Goal: Task Accomplishment & Management: Use online tool/utility

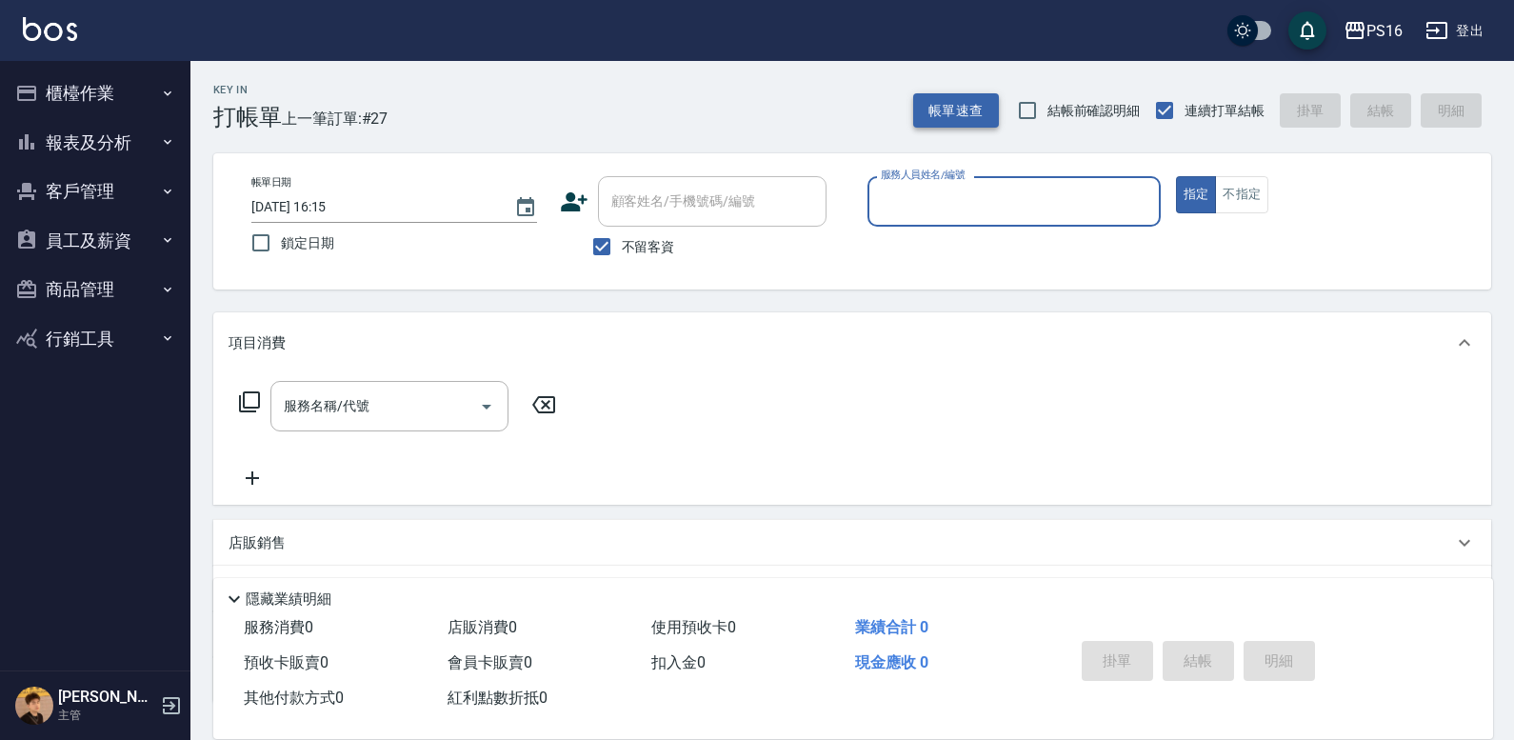
click at [965, 113] on button "帳單速查" at bounding box center [956, 110] width 86 height 35
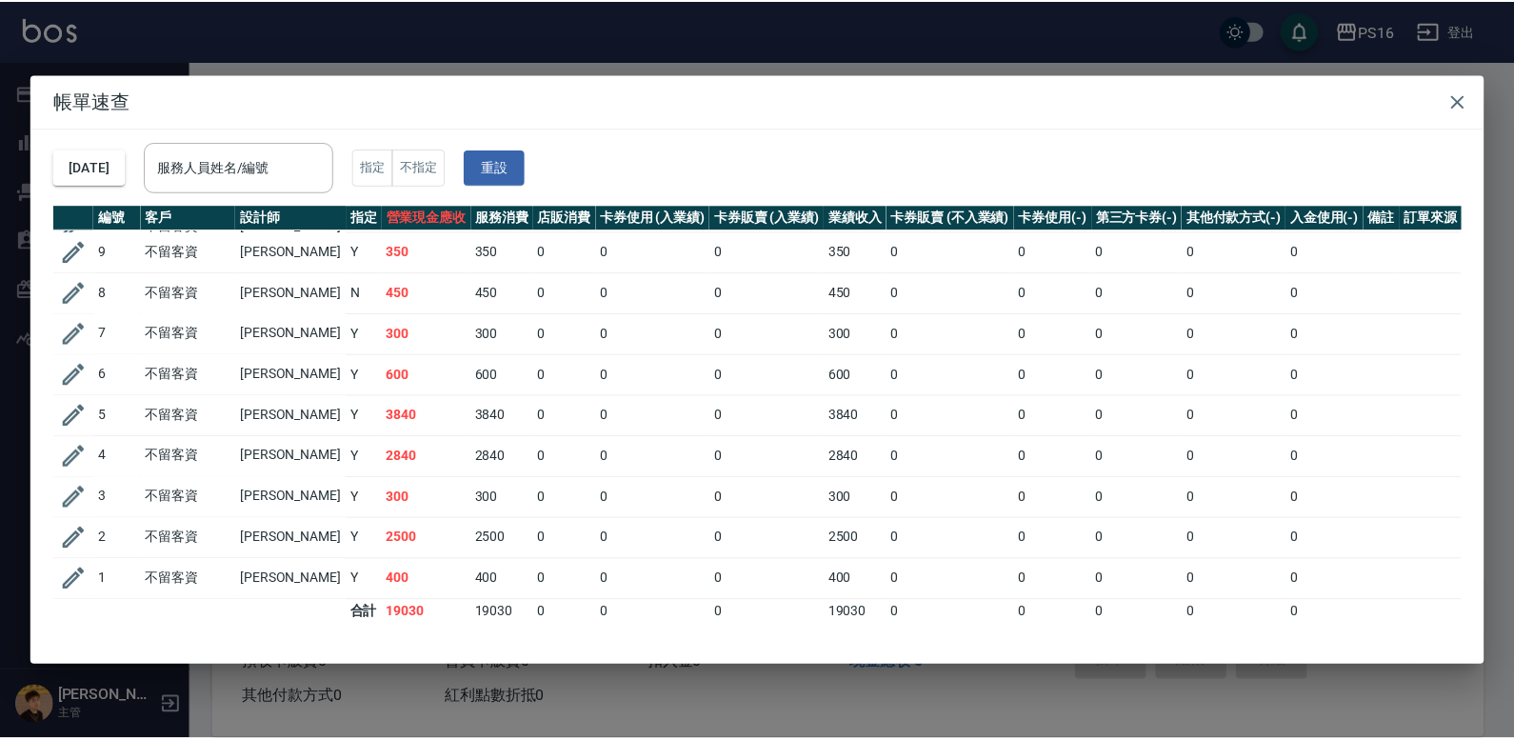
scroll to position [15, 0]
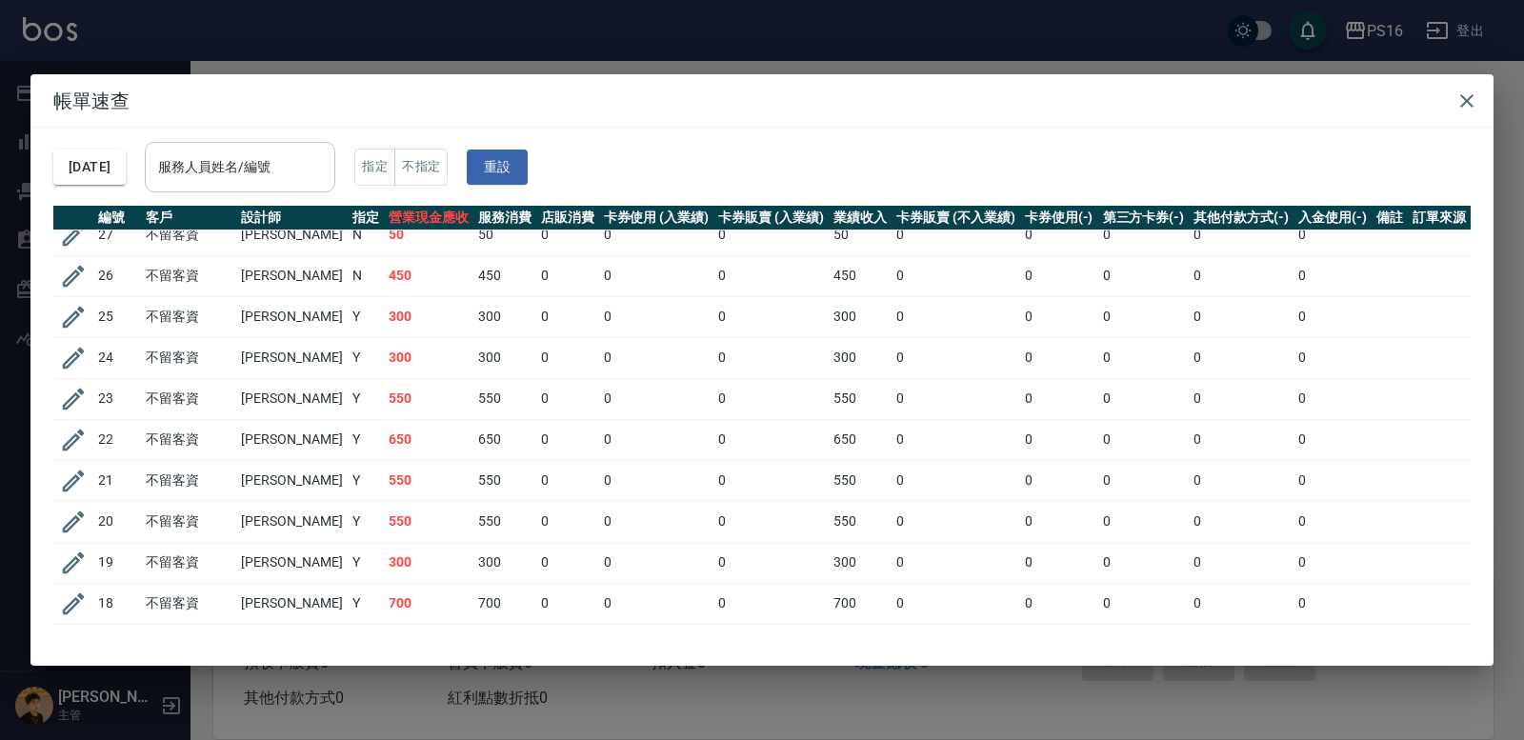
click at [236, 163] on input "服務人員姓名/編號" at bounding box center [239, 166] width 173 height 33
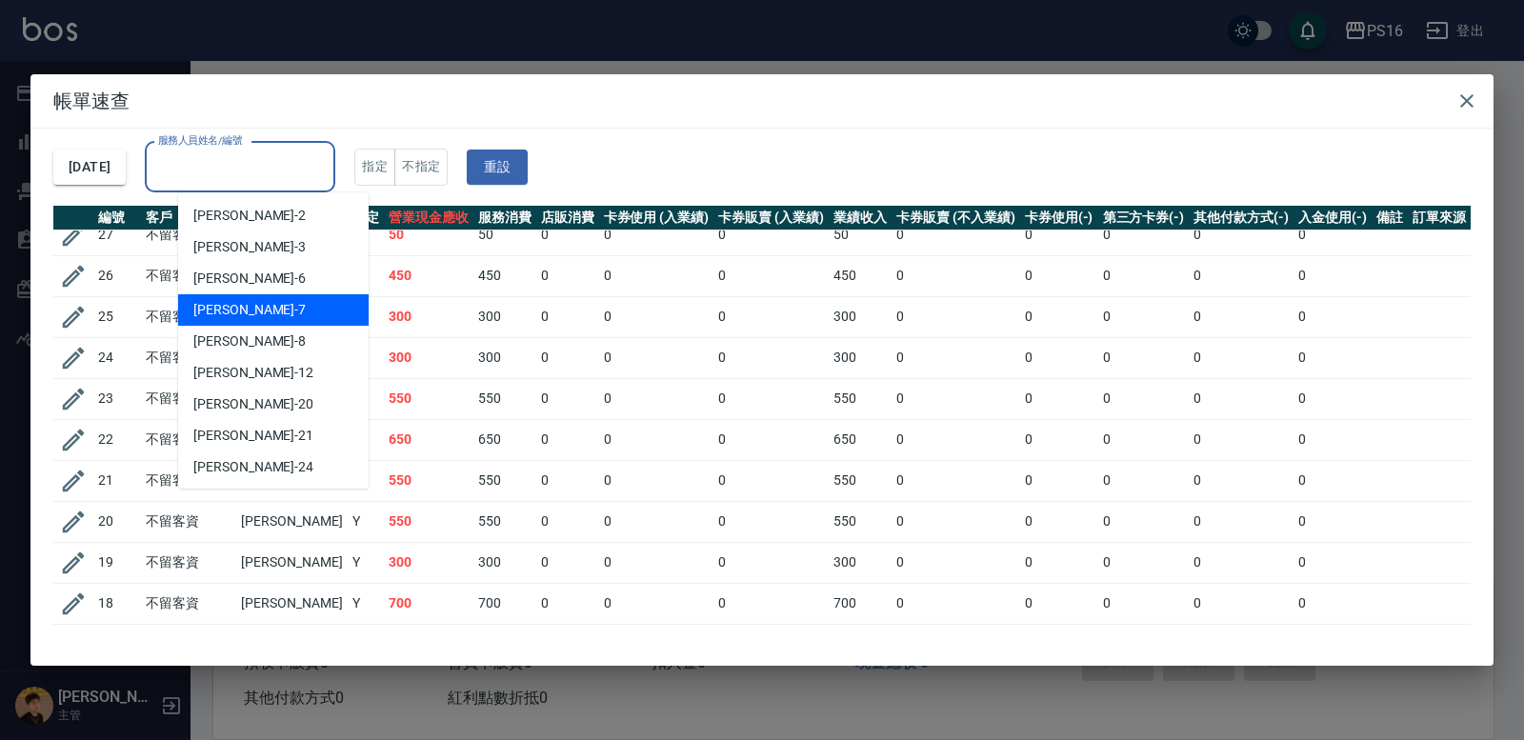
click at [241, 299] on div "[PERSON_NAME]-7" at bounding box center [273, 309] width 190 height 31
type input "[PERSON_NAME]-7"
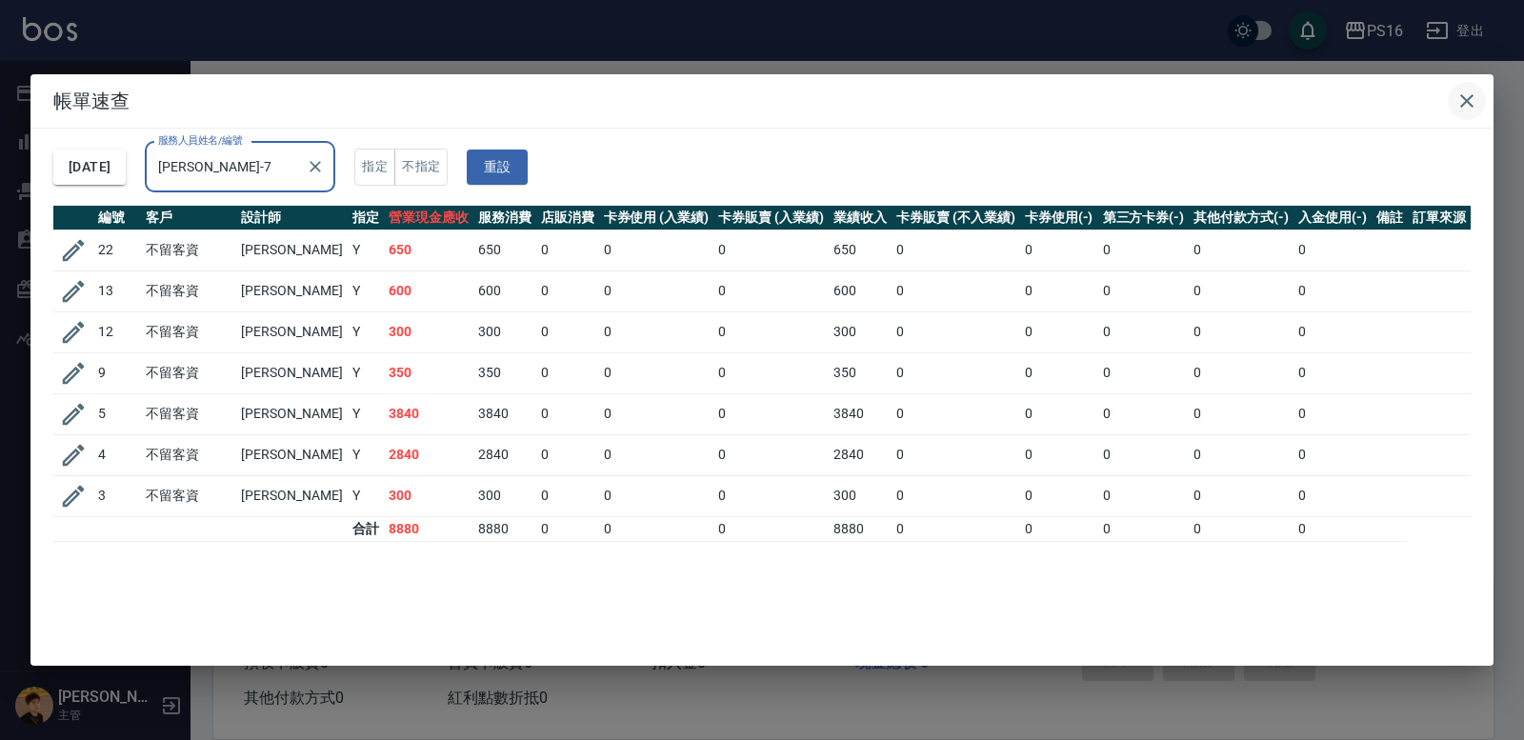
click at [1467, 92] on icon "button" at bounding box center [1466, 101] width 23 height 23
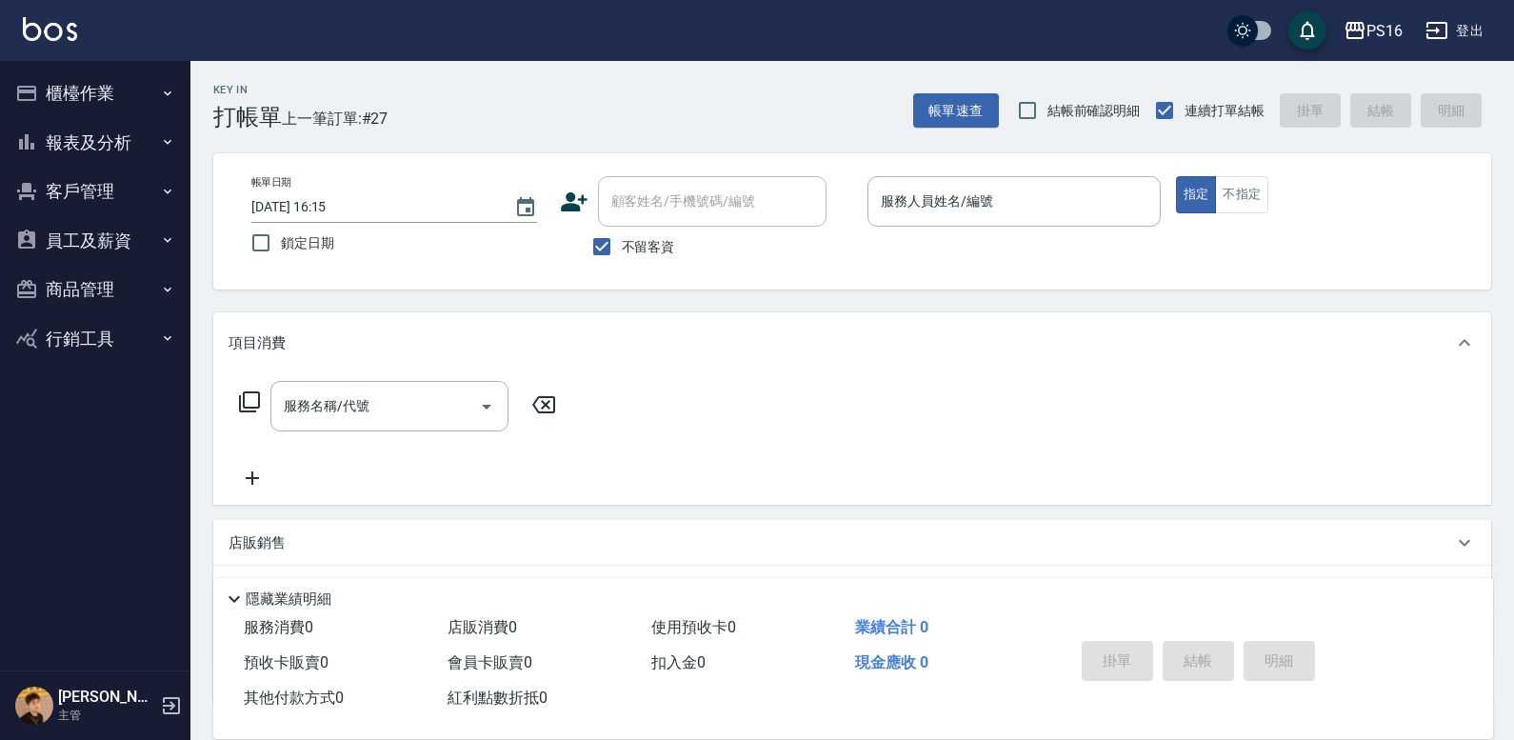
click at [112, 137] on button "報表及分析" at bounding box center [95, 143] width 175 height 50
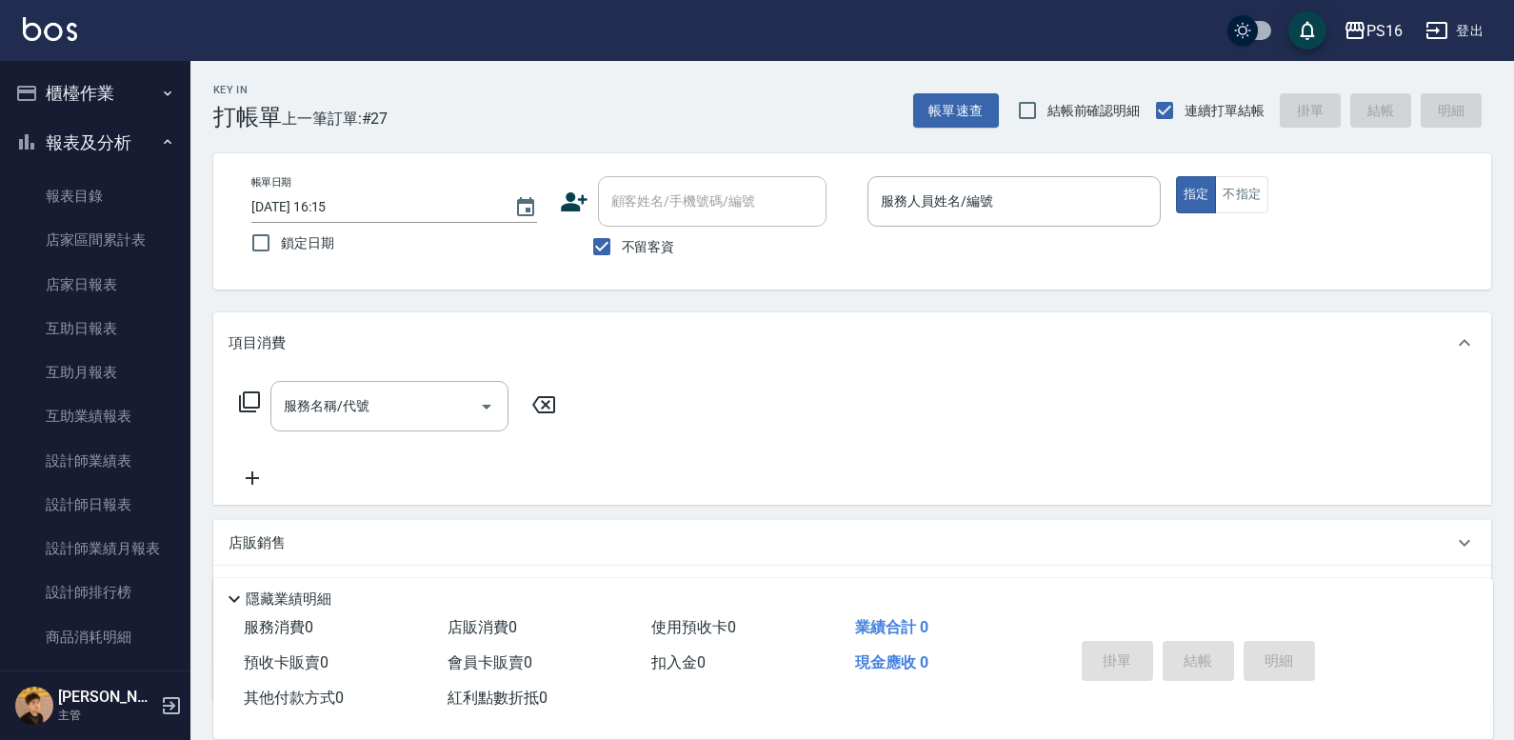
click at [136, 130] on button "報表及分析" at bounding box center [95, 143] width 175 height 50
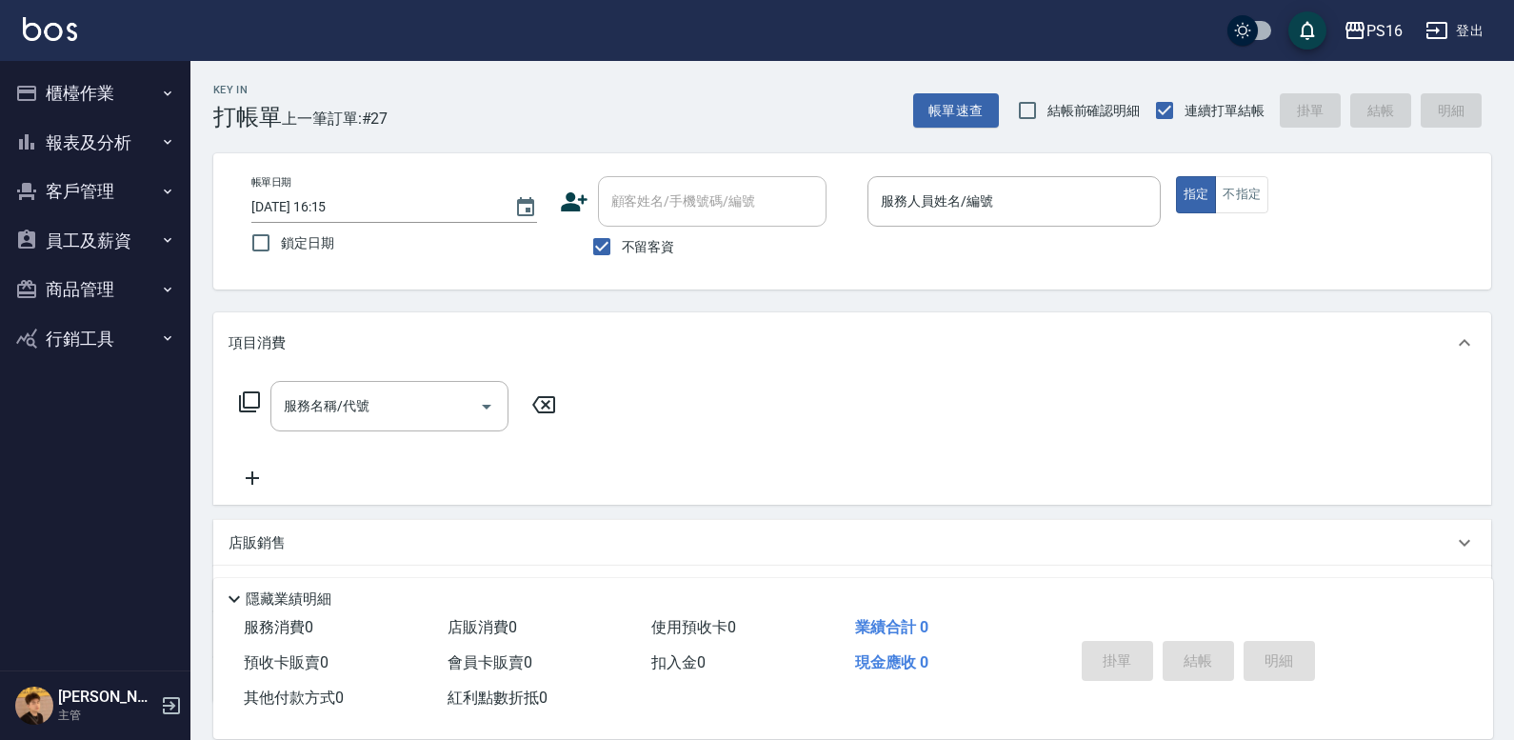
click at [133, 94] on button "櫃檯作業" at bounding box center [95, 94] width 175 height 50
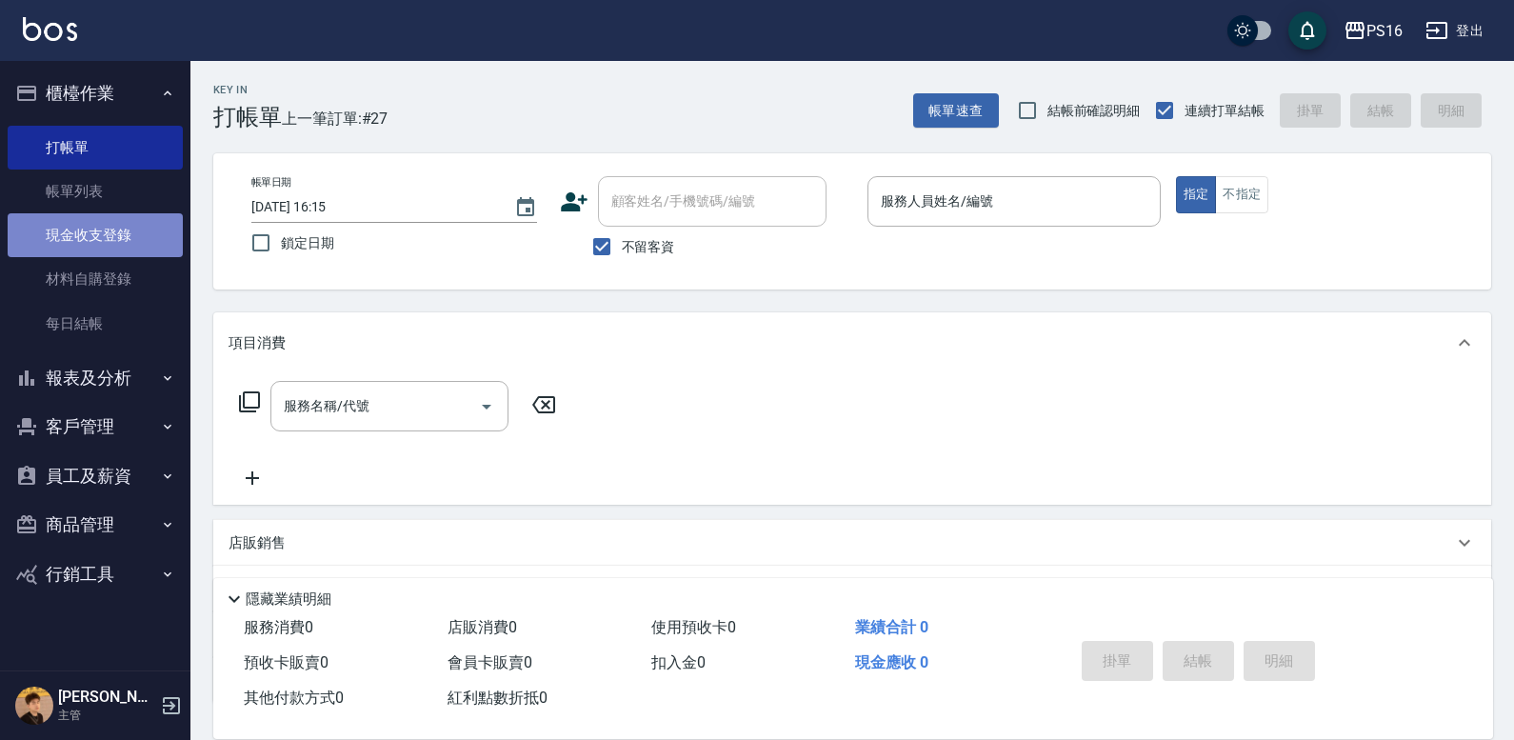
click at [138, 225] on link "現金收支登錄" at bounding box center [95, 235] width 175 height 44
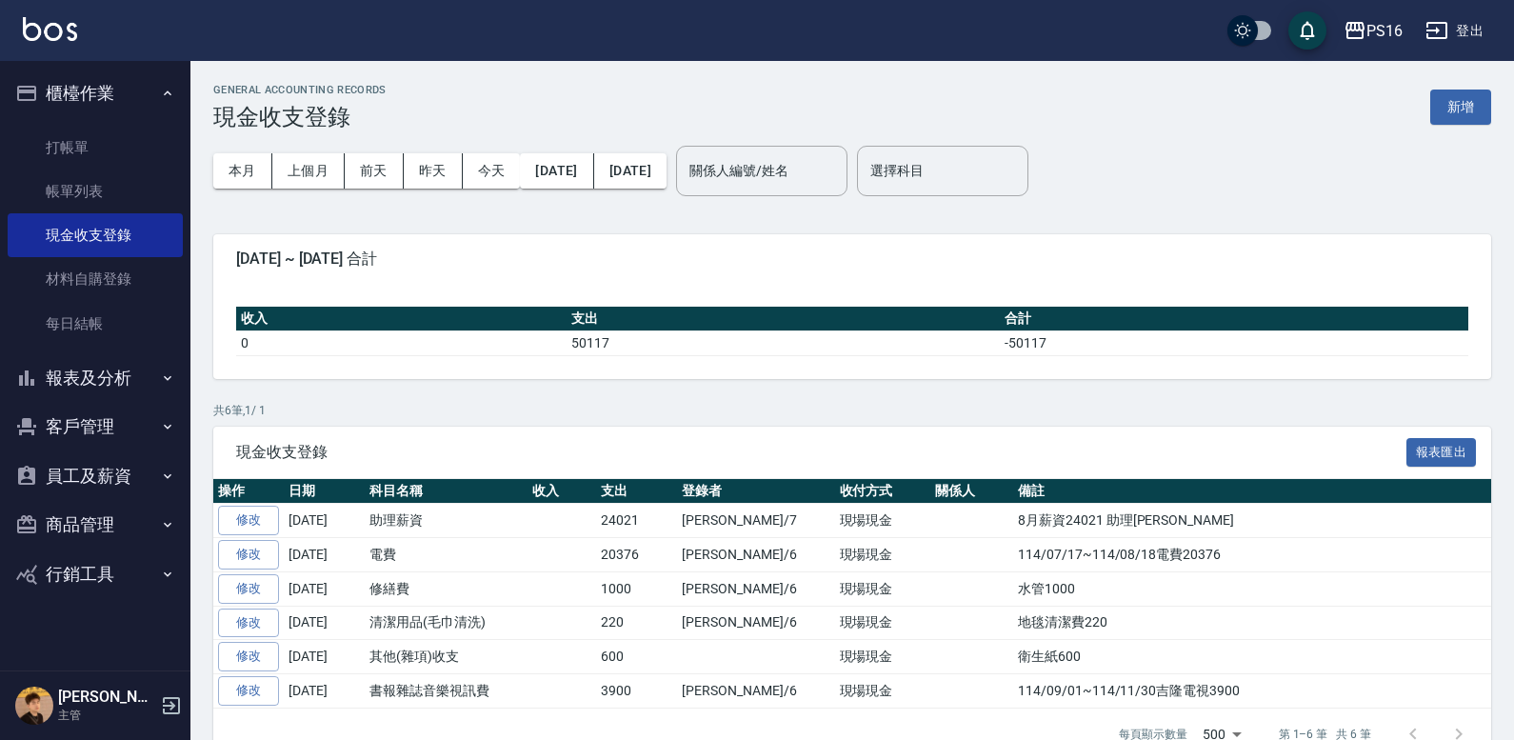
scroll to position [43, 0]
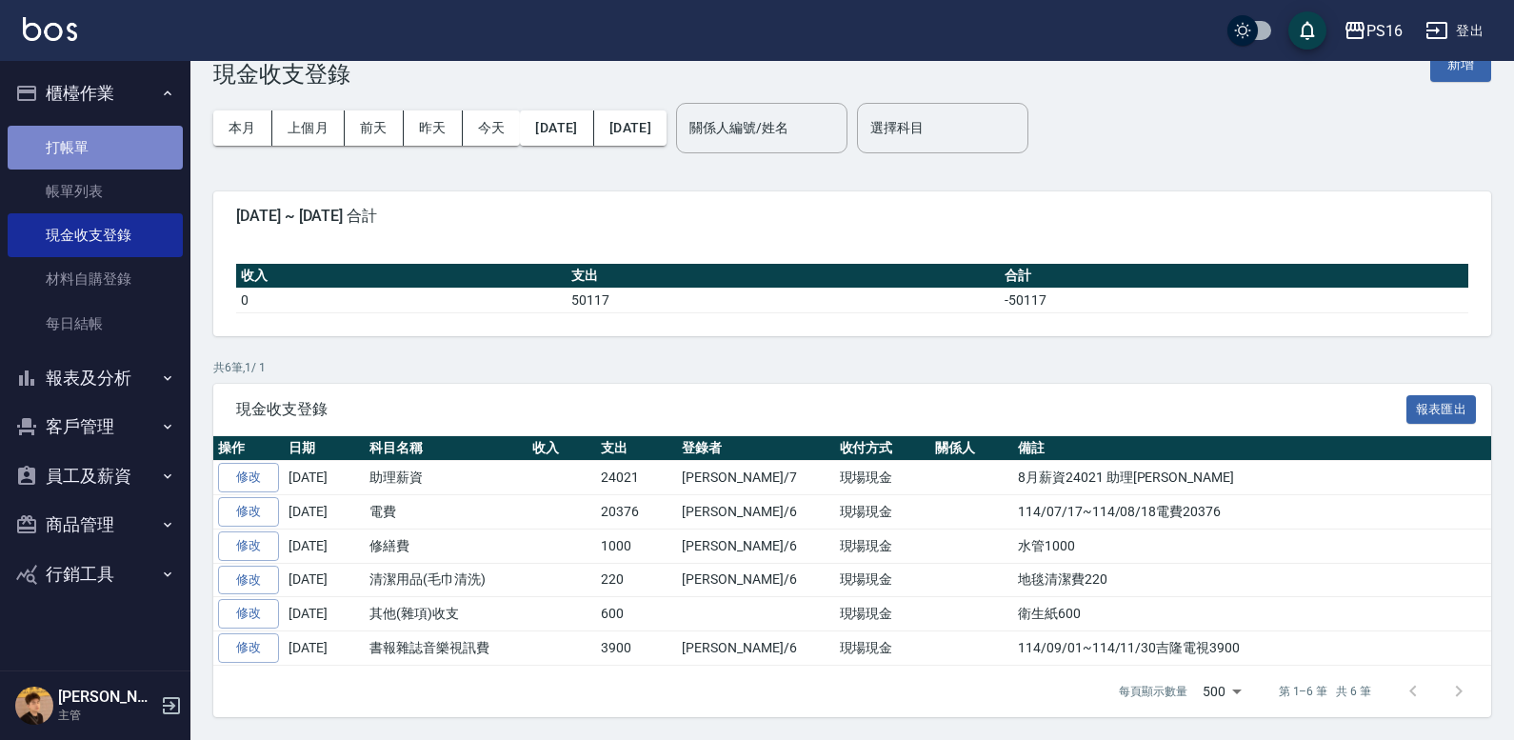
click at [93, 147] on link "打帳單" at bounding box center [95, 148] width 175 height 44
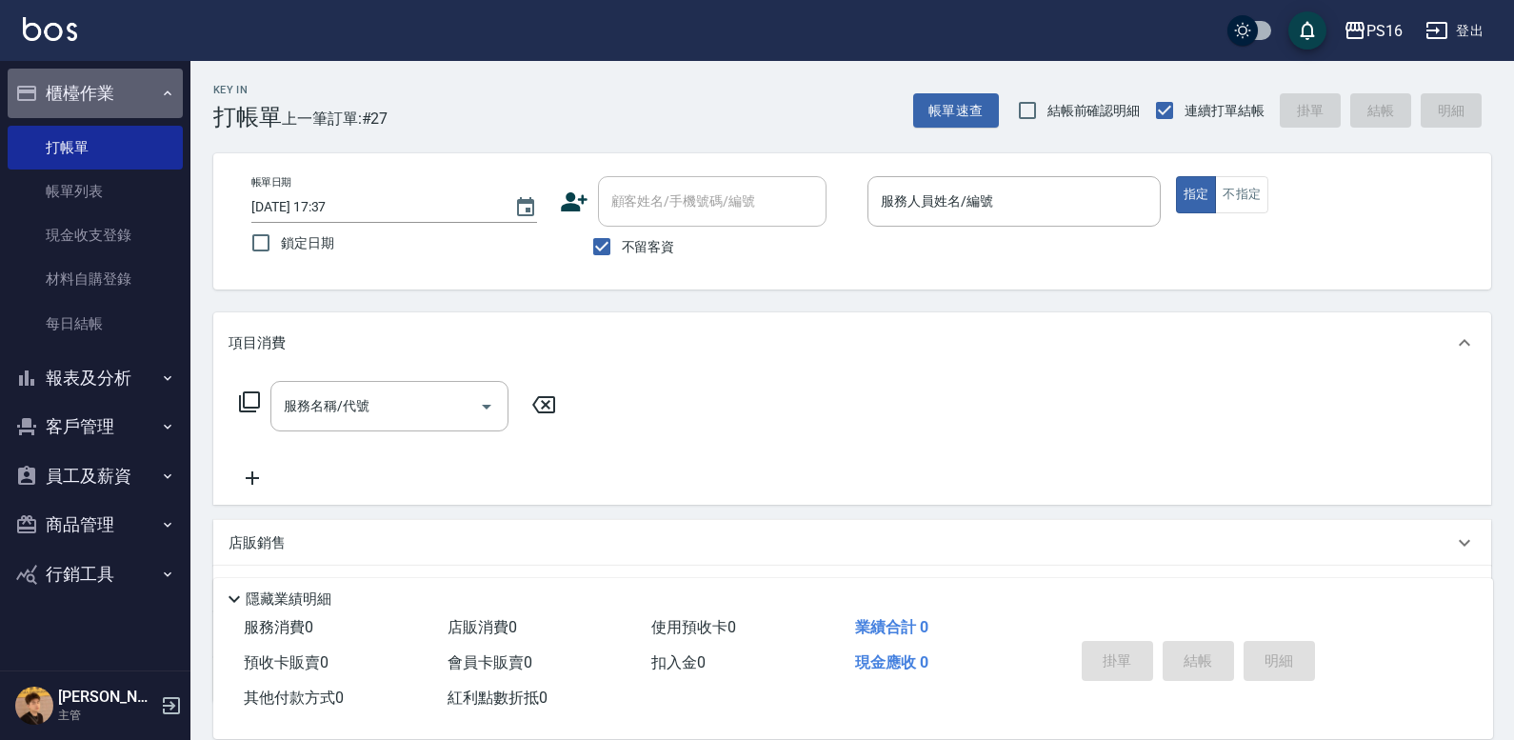
click at [139, 91] on button "櫃檯作業" at bounding box center [95, 94] width 175 height 50
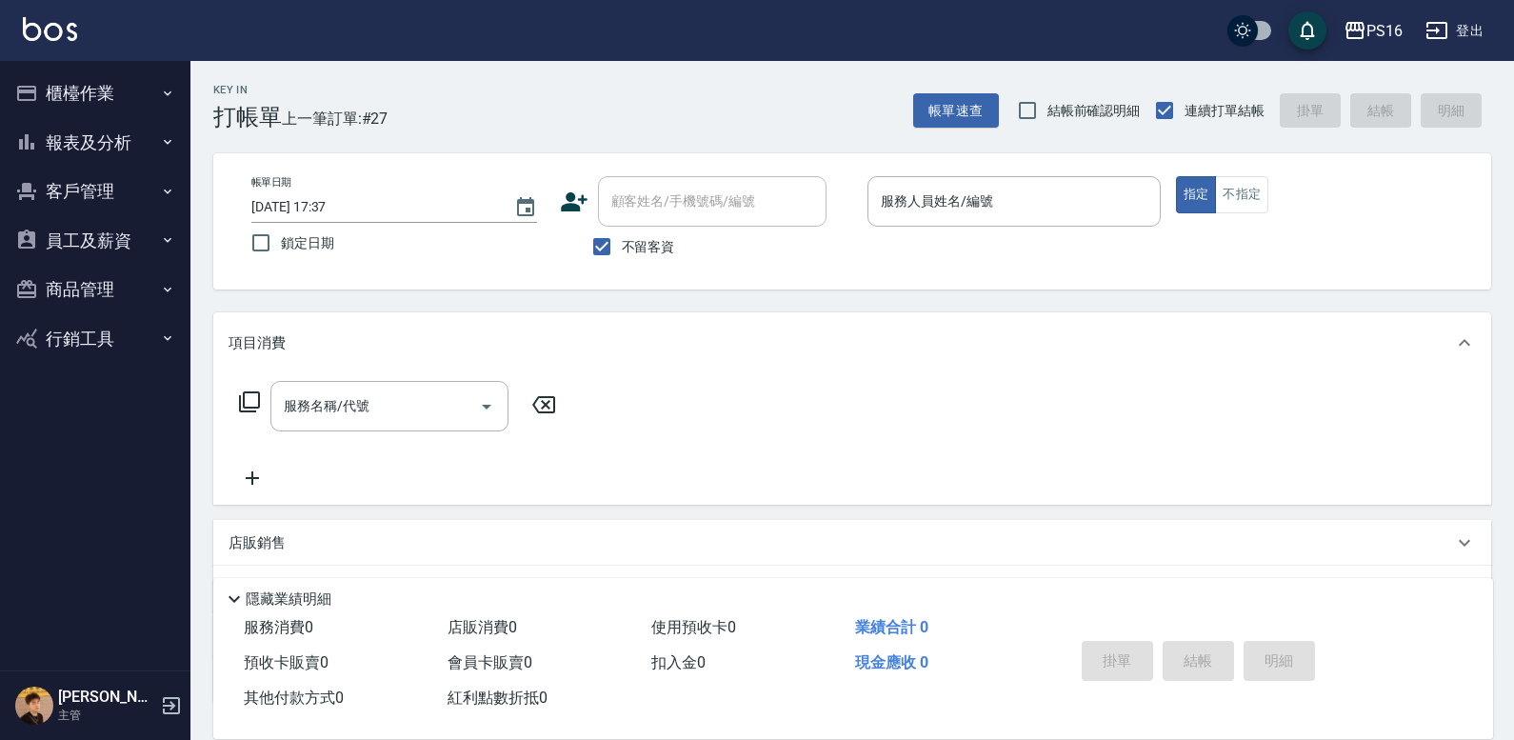
click at [128, 138] on button "報表及分析" at bounding box center [95, 143] width 175 height 50
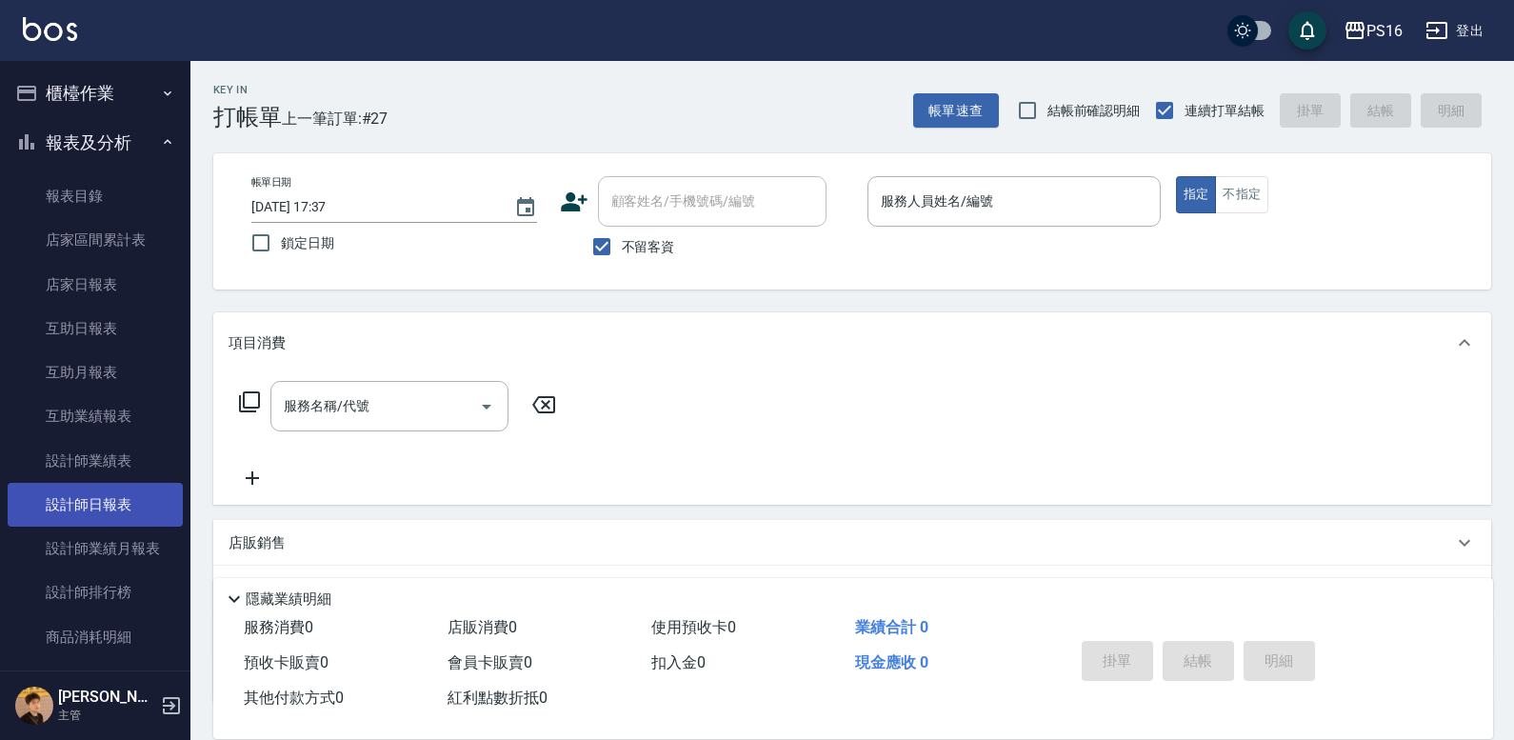
click at [110, 498] on link "設計師日報表" at bounding box center [95, 505] width 175 height 44
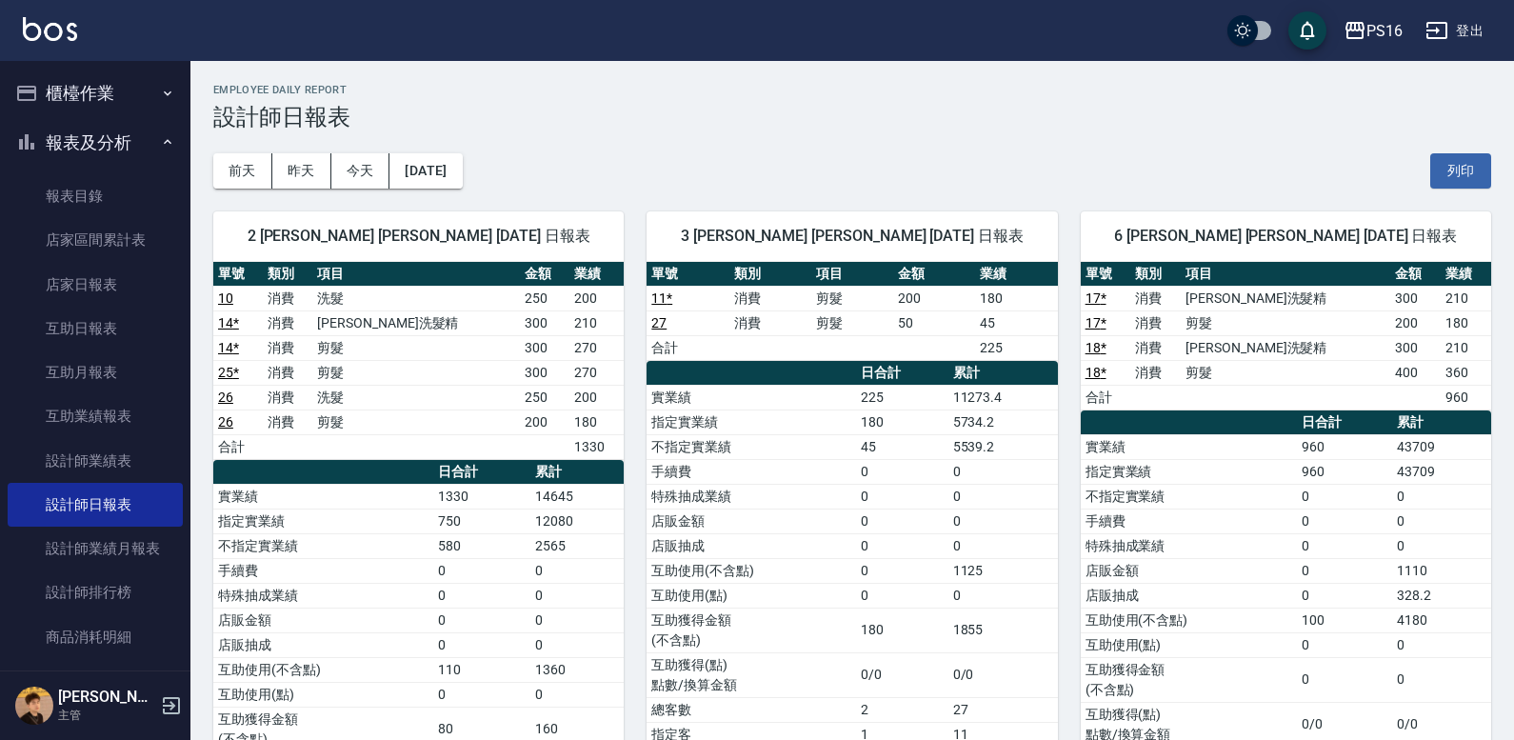
scroll to position [1279, 0]
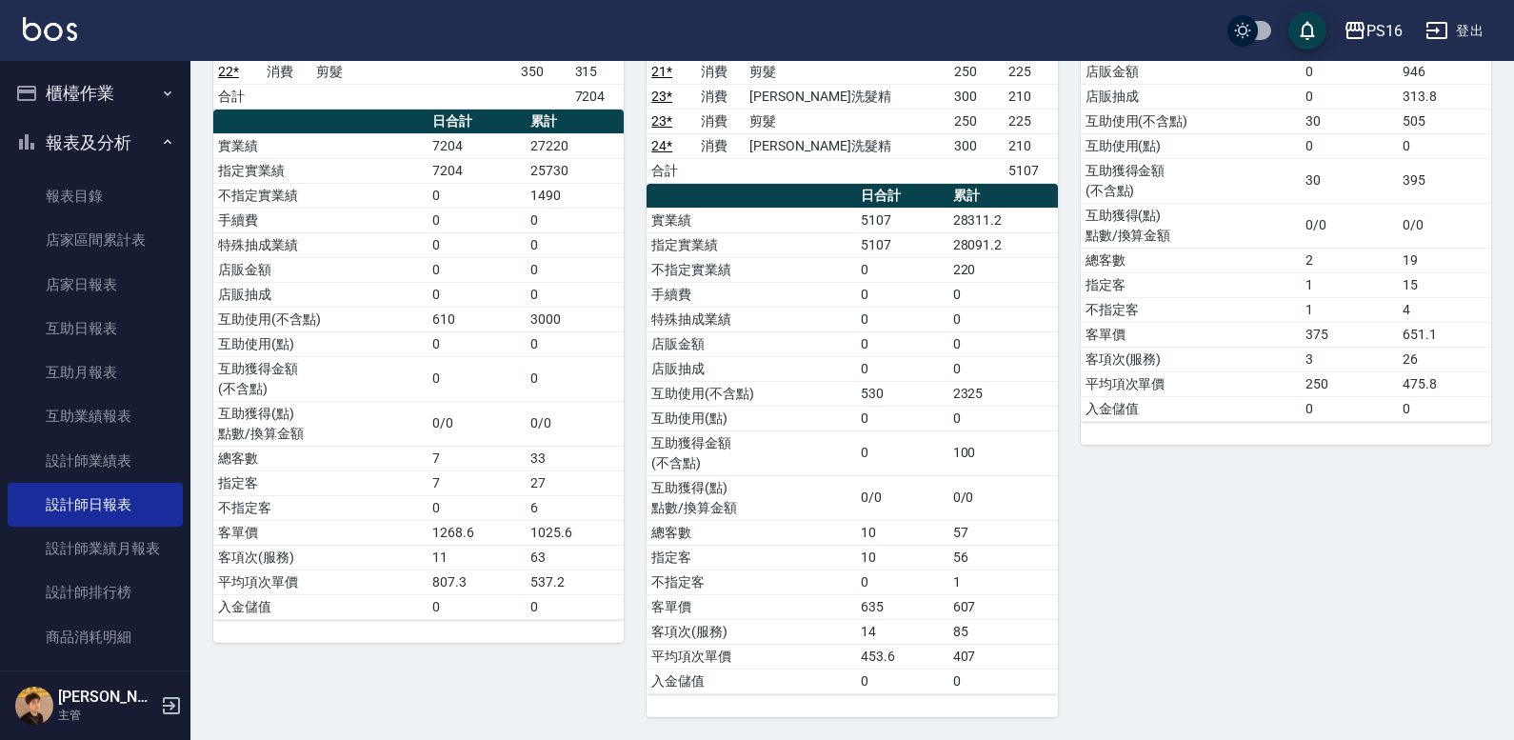
click at [113, 152] on button "報表及分析" at bounding box center [95, 143] width 175 height 50
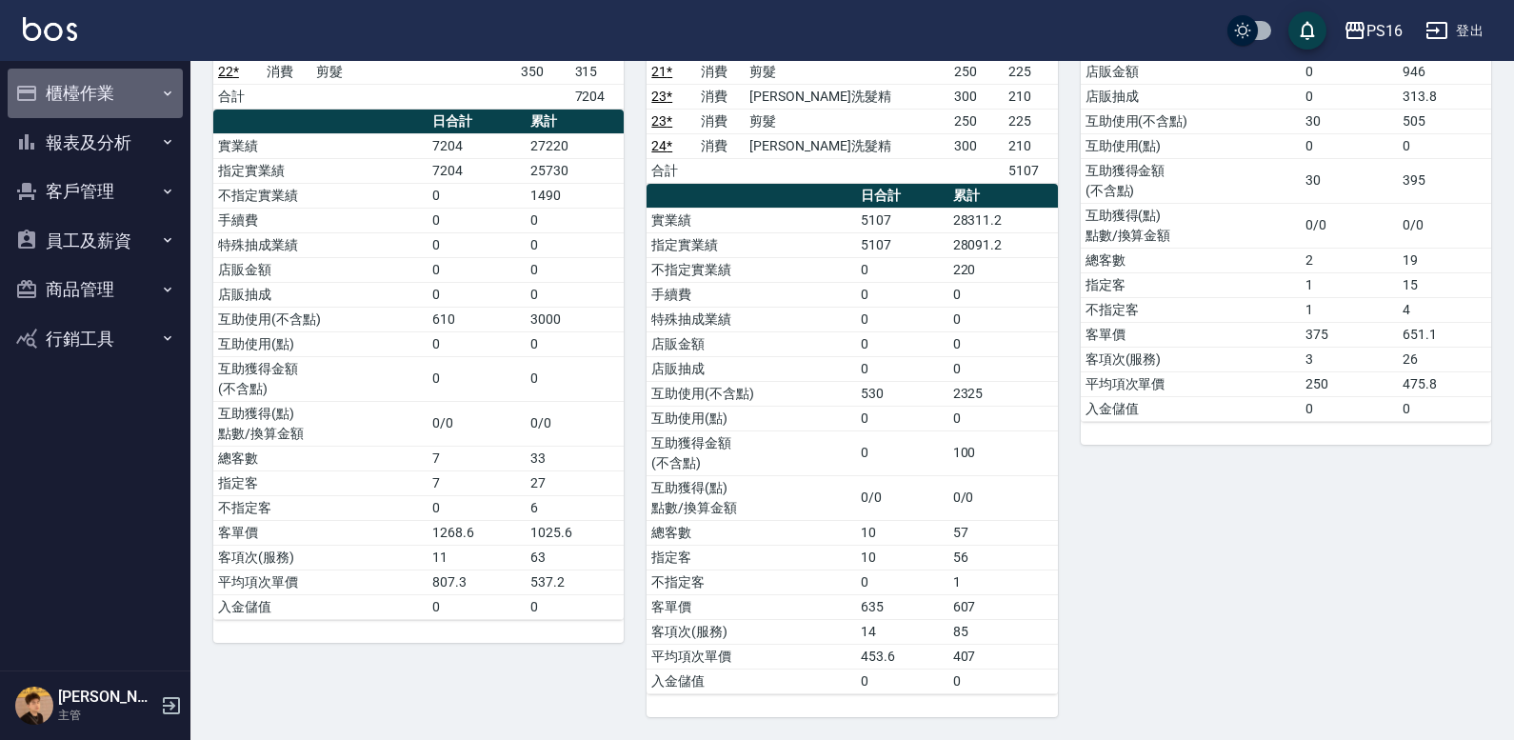
click at [150, 117] on ul "櫃檯作業 打帳單 帳單列表 現金收支登錄 材料自購登錄 每日結帳 報表及分析 報表目錄 店家區間累計表 店家日報表 互助日報表 互助月報表 互助業績報表 設計…" at bounding box center [95, 216] width 175 height 310
click at [149, 109] on button "櫃檯作業" at bounding box center [95, 94] width 175 height 50
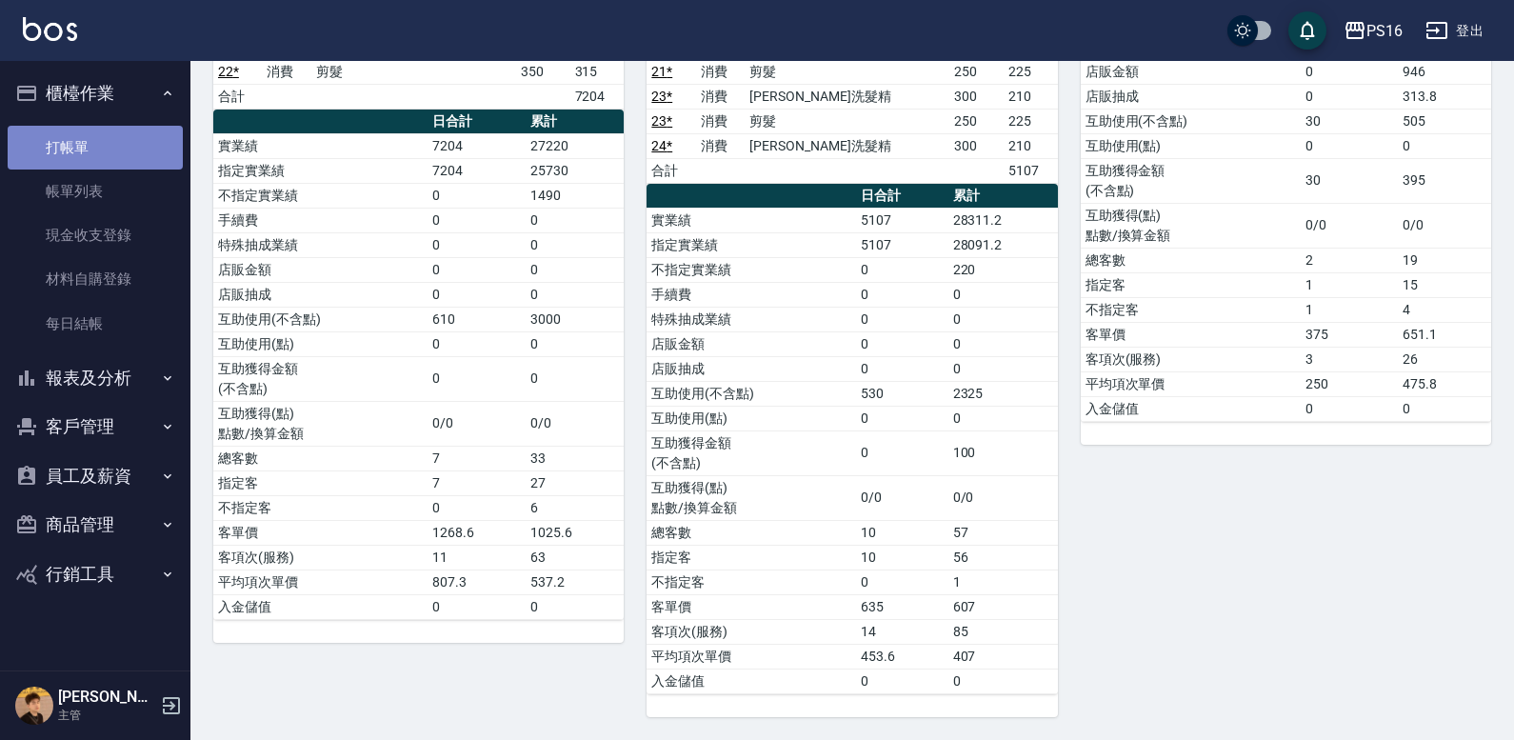
click at [133, 144] on link "打帳單" at bounding box center [95, 148] width 175 height 44
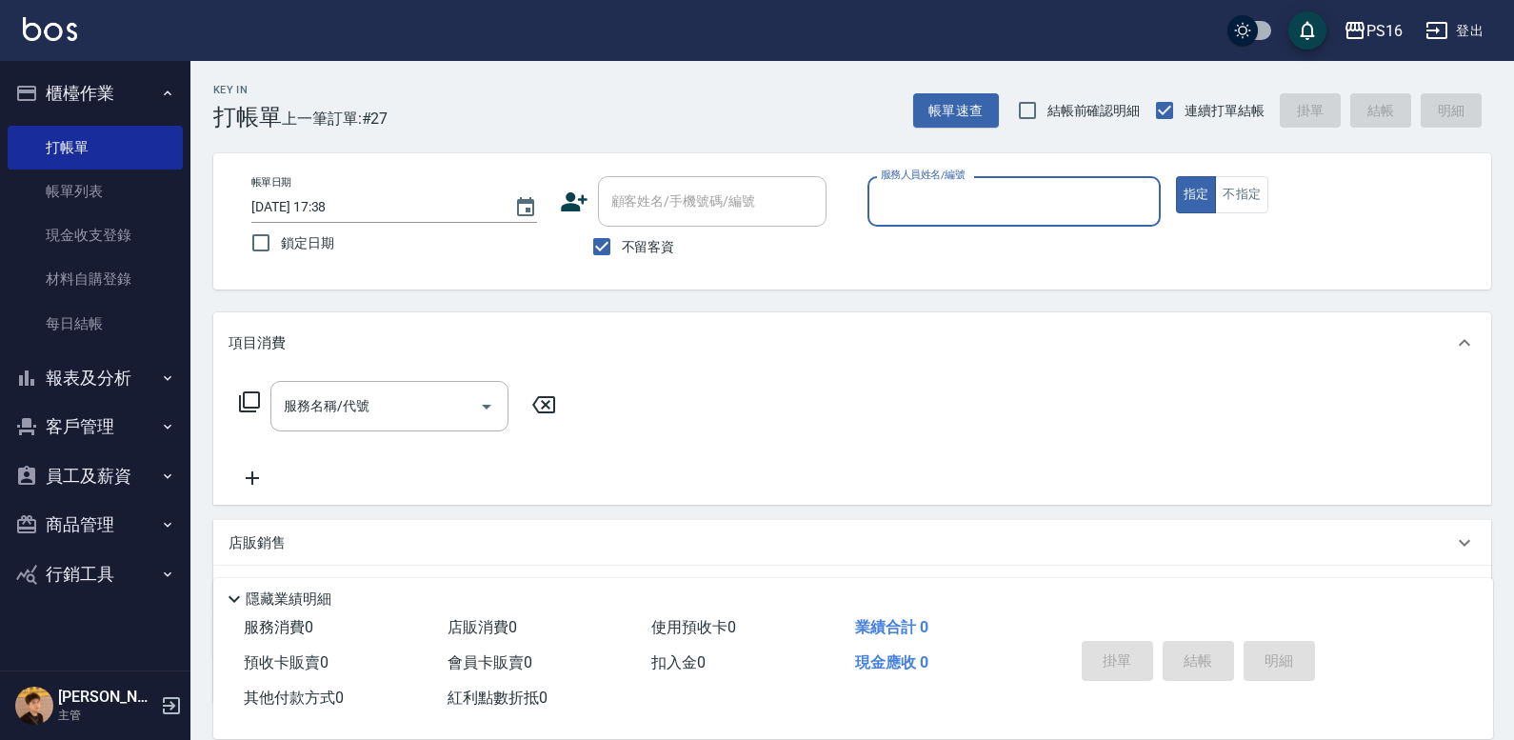
click at [133, 81] on button "櫃檯作業" at bounding box center [95, 94] width 175 height 50
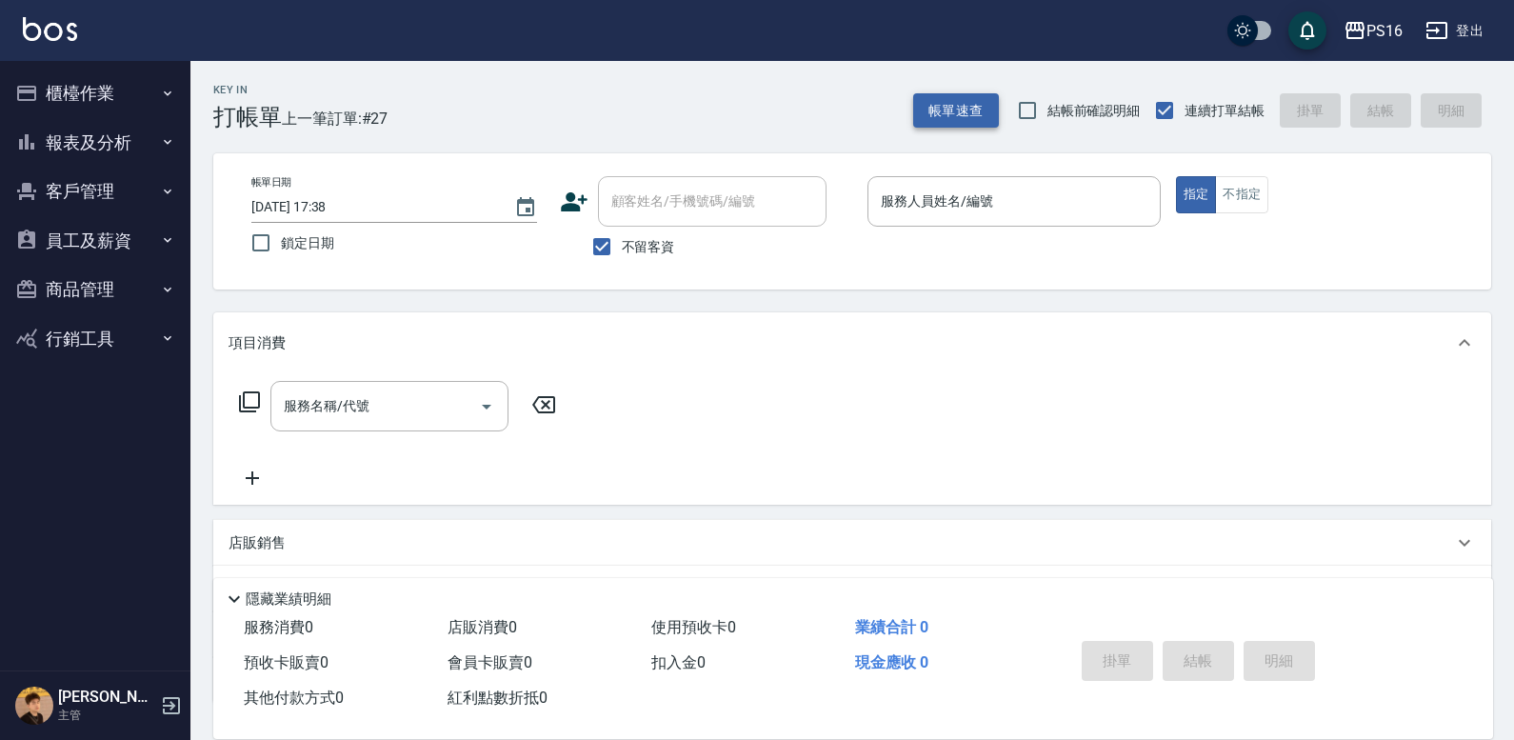
drag, startPoint x: 949, startPoint y: 143, endPoint x: 958, endPoint y: 109, distance: 35.6
click at [951, 144] on div "Key In 打帳單 上一筆訂單:#27 帳單速查 結帳前確認明細 連續打單結帳 掛單 結帳 明細 帳單日期 [DATE] 17:38 鎖定日期 顧客姓名/手…" at bounding box center [852, 473] width 1324 height 825
click at [959, 107] on button "帳單速查" at bounding box center [956, 110] width 86 height 35
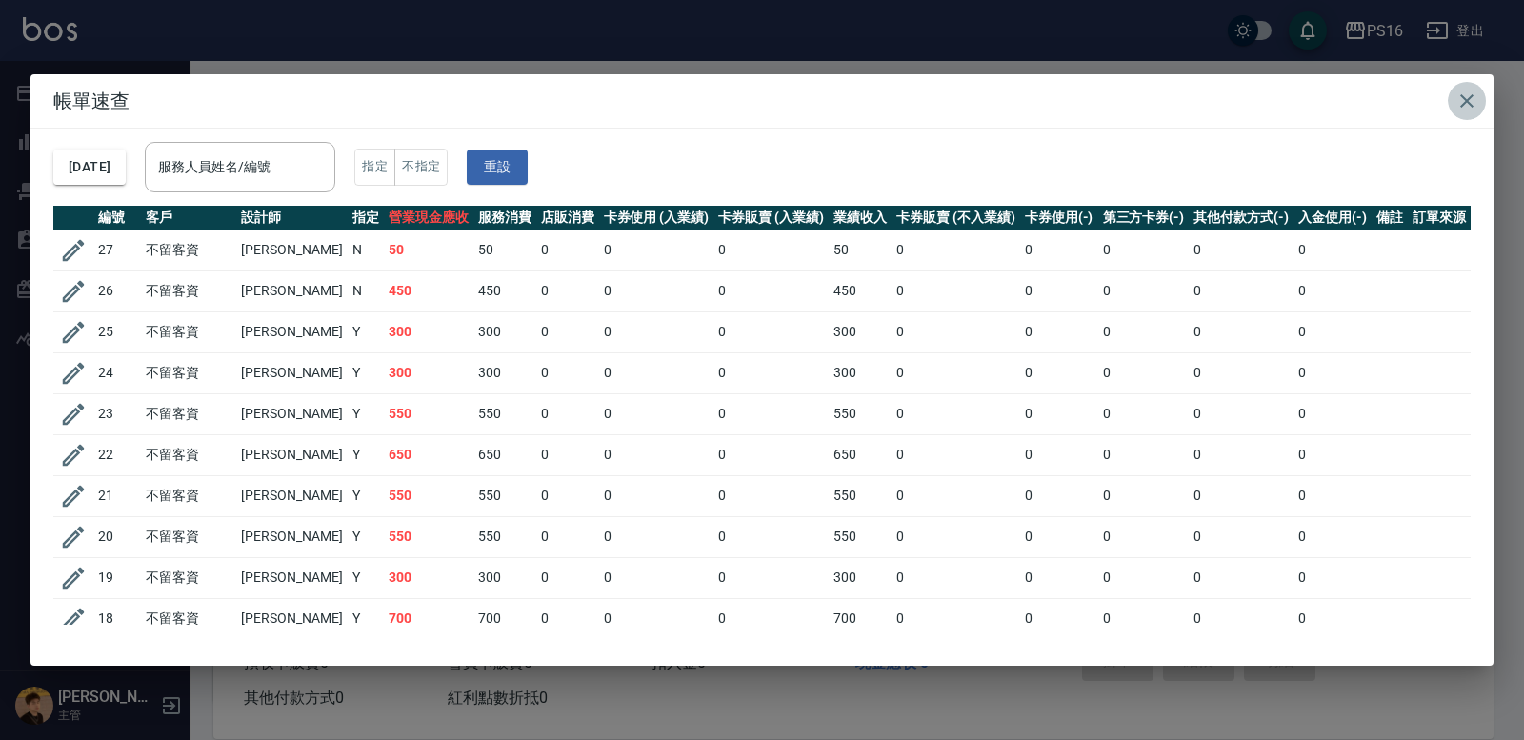
click at [1482, 102] on button "button" at bounding box center [1467, 101] width 38 height 38
